Goal: Task Accomplishment & Management: Manage account settings

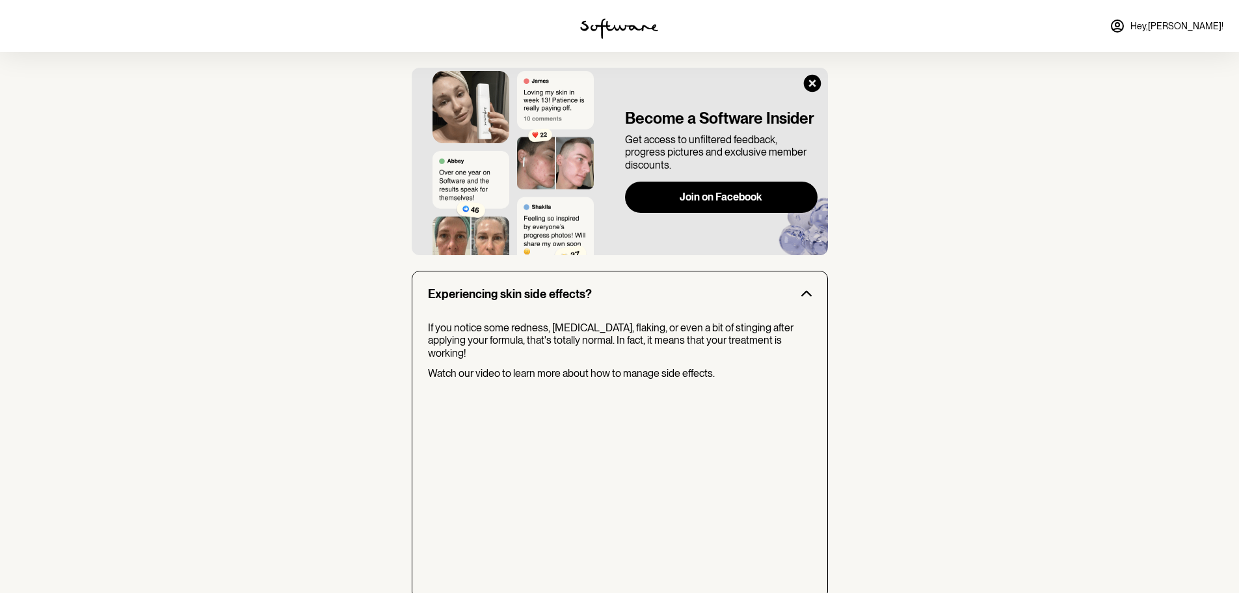
scroll to position [950, 0]
